Goal: Task Accomplishment & Management: Use online tool/utility

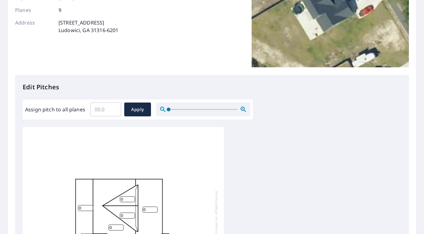
scroll to position [94, 0]
click at [107, 109] on input "Assign pitch to all planes" at bounding box center [105, 109] width 31 height 18
click at [113, 105] on input "Assign pitch to all planes" at bounding box center [105, 109] width 31 height 18
click at [113, 107] on input "0.1" at bounding box center [105, 109] width 31 height 18
click at [113, 107] on input "0.2" at bounding box center [105, 109] width 31 height 18
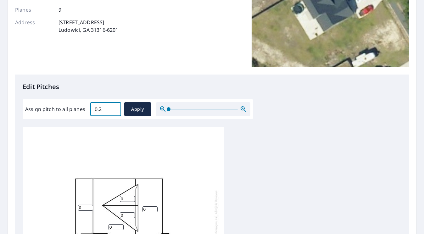
drag, startPoint x: 104, startPoint y: 107, endPoint x: 73, endPoint y: 109, distance: 31.8
click at [77, 109] on div "Assign pitch to all planes 0.2 ​ Apply" at bounding box center [137, 109] width 225 height 14
type input "8"
click at [138, 111] on span "Apply" at bounding box center [137, 109] width 17 height 8
type input "8"
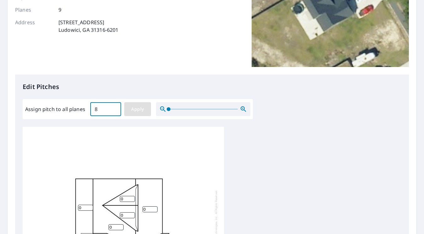
type input "8"
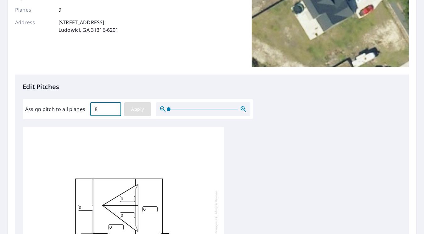
type input "8"
click at [137, 109] on span "Apply" at bounding box center [137, 109] width 17 height 8
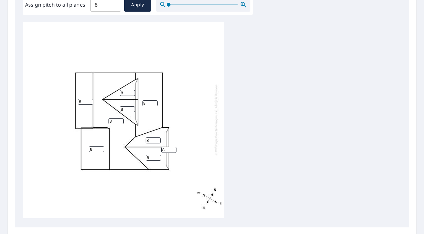
scroll to position [263, 0]
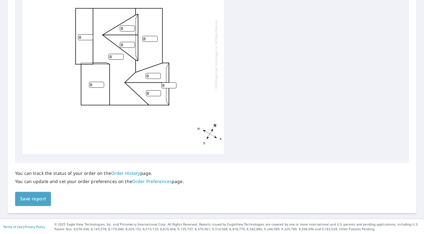
click at [26, 199] on span "Save report" at bounding box center [33, 199] width 26 height 8
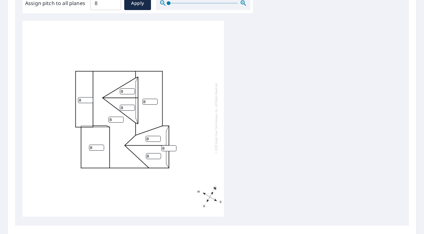
scroll to position [200, 0]
click at [81, 97] on input "8" at bounding box center [85, 100] width 15 height 6
drag, startPoint x: 83, startPoint y: 95, endPoint x: 68, endPoint y: 98, distance: 15.7
click at [68, 98] on div "8 8 8 8 8 8 8 8 8" at bounding box center [123, 118] width 201 height 198
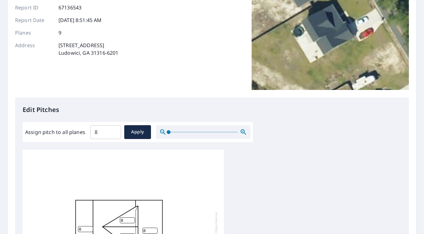
scroll to position [220, 0]
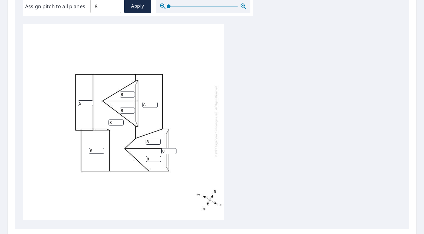
type input "5"
click at [148, 102] on input "8" at bounding box center [150, 105] width 15 height 6
type input "5"
click at [200, 102] on div "8 5 8 5 8 8 8 8 8" at bounding box center [123, 121] width 201 height 198
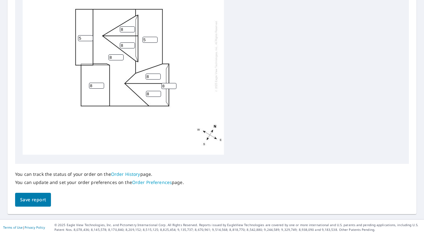
scroll to position [286, 0]
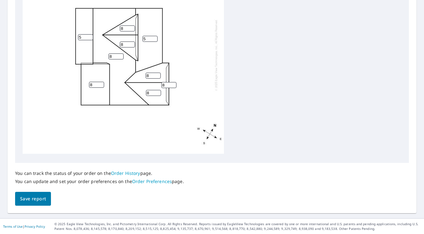
click at [30, 197] on span "Save report" at bounding box center [33, 199] width 26 height 8
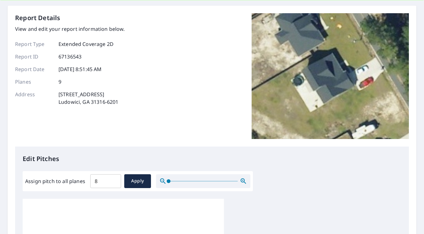
scroll to position [0, 0]
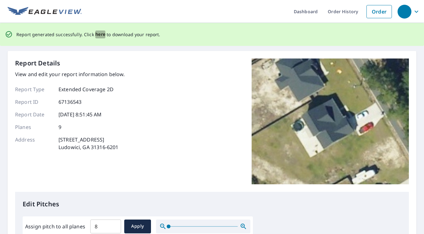
click at [97, 34] on span "here" at bounding box center [100, 35] width 10 height 8
